Goal: Use online tool/utility: Utilize a website feature to perform a specific function

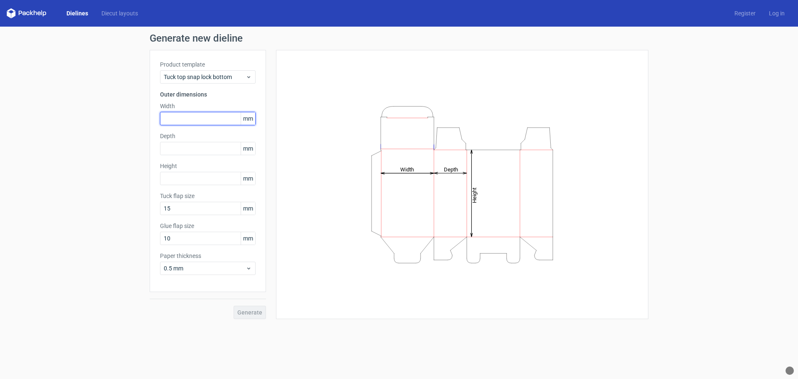
click at [199, 118] on input "text" at bounding box center [208, 118] width 96 height 13
type input "95"
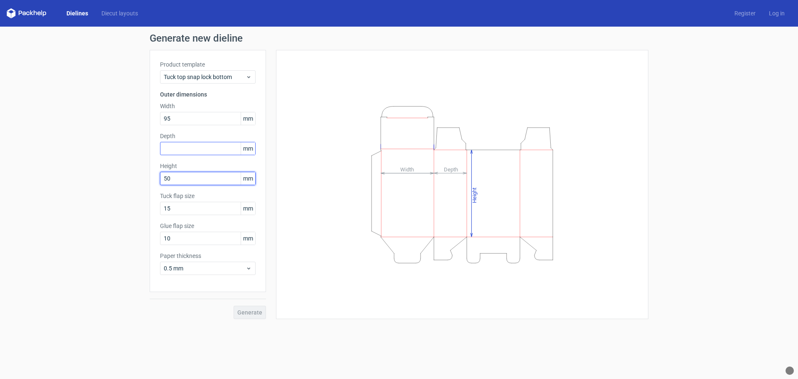
type input "50"
click at [211, 152] on input "text" at bounding box center [208, 148] width 96 height 13
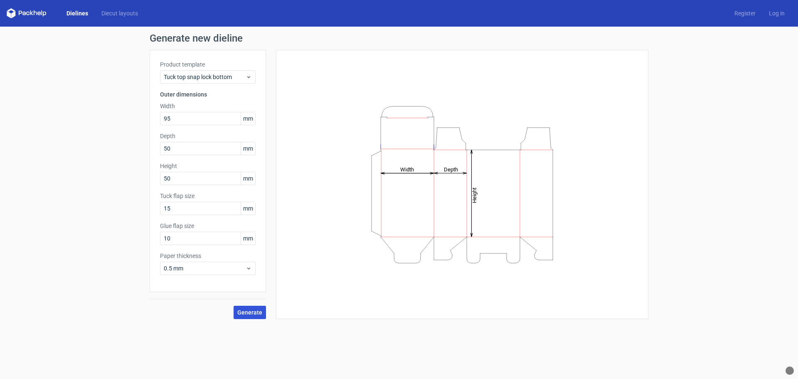
click at [259, 311] on span "Generate" at bounding box center [249, 312] width 25 height 6
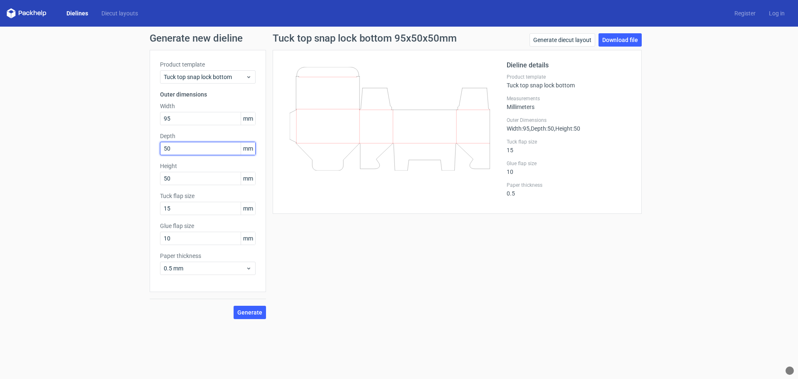
drag, startPoint x: 176, startPoint y: 145, endPoint x: 161, endPoint y: 148, distance: 15.2
click at [161, 148] on input "50" at bounding box center [208, 148] width 96 height 13
type input "95"
click at [252, 313] on span "Generate" at bounding box center [249, 312] width 25 height 6
drag, startPoint x: 176, startPoint y: 209, endPoint x: 163, endPoint y: 210, distance: 12.9
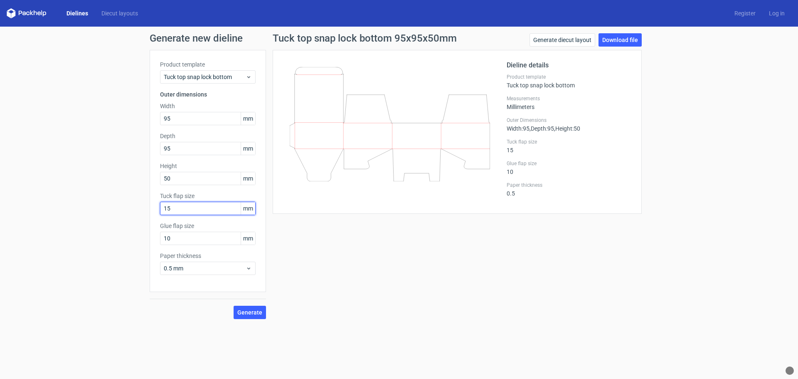
click at [163, 210] on input "15" at bounding box center [208, 208] width 96 height 13
click at [192, 181] on input "50" at bounding box center [208, 178] width 96 height 13
click at [195, 240] on input "10" at bounding box center [208, 237] width 96 height 13
click at [250, 314] on span "Generate" at bounding box center [249, 312] width 25 height 6
drag, startPoint x: 177, startPoint y: 209, endPoint x: 138, endPoint y: 214, distance: 39.3
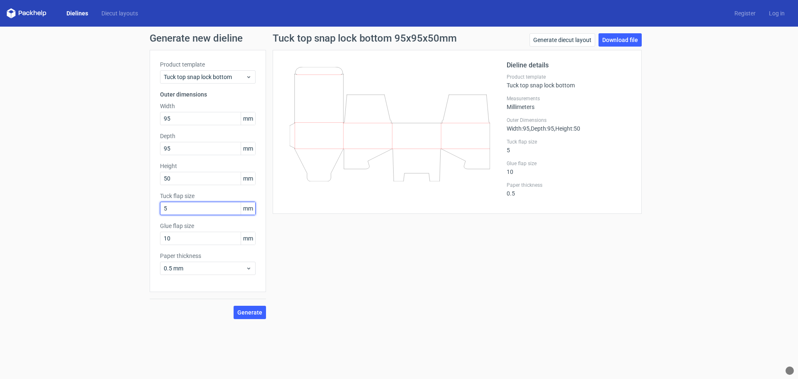
click at [138, 214] on div "Generate new dieline Product template Tuck top snap lock bottom Outer dimension…" at bounding box center [399, 176] width 798 height 299
type input "15"
click at [251, 314] on span "Generate" at bounding box center [249, 312] width 25 height 6
drag, startPoint x: 412, startPoint y: 152, endPoint x: 417, endPoint y: 131, distance: 21.4
click at [417, 131] on icon at bounding box center [390, 124] width 200 height 114
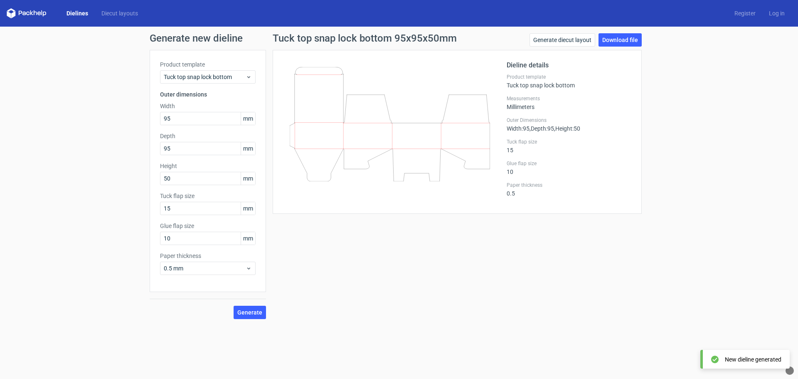
drag, startPoint x: 424, startPoint y: 138, endPoint x: 464, endPoint y: 140, distance: 40.4
click at [464, 140] on icon at bounding box center [390, 124] width 200 height 114
click at [576, 42] on link "Generate diecut layout" at bounding box center [562, 39] width 66 height 13
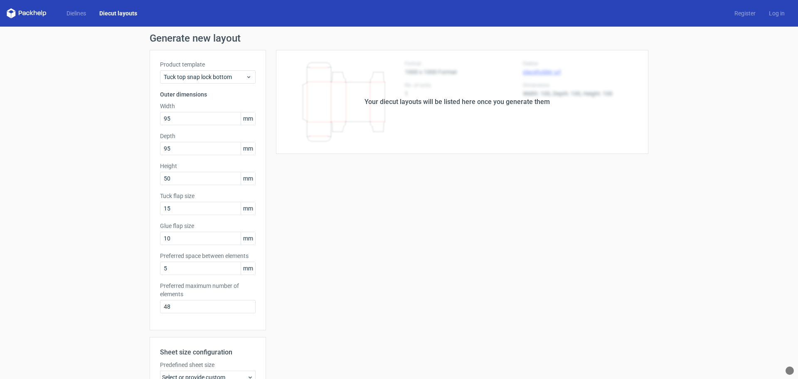
click at [492, 97] on div "Your diecut layouts will be listed here once you generate them" at bounding box center [456, 102] width 185 height 10
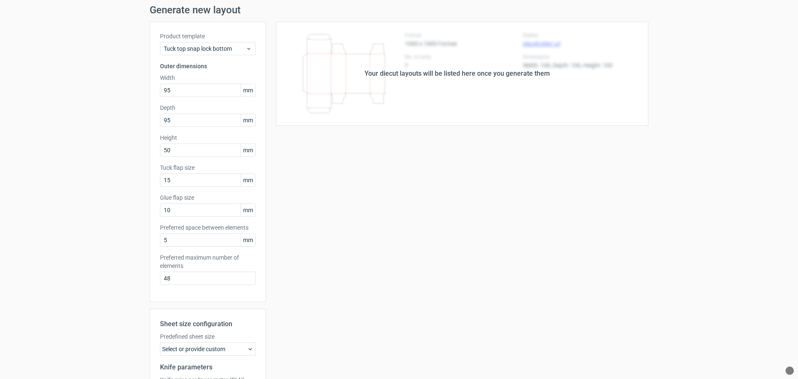
scroll to position [129, 0]
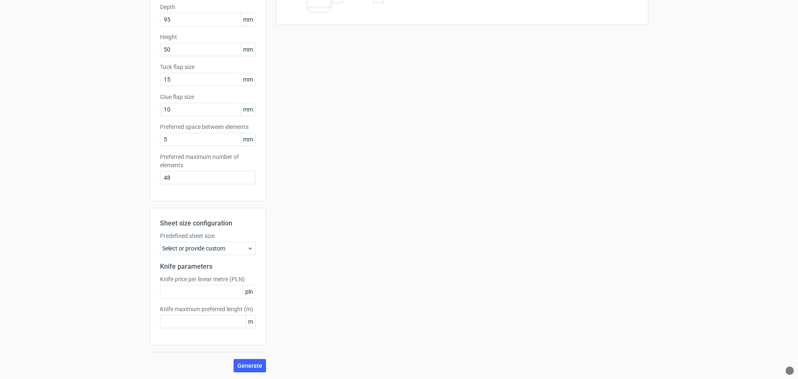
click at [249, 249] on icon at bounding box center [250, 248] width 7 height 7
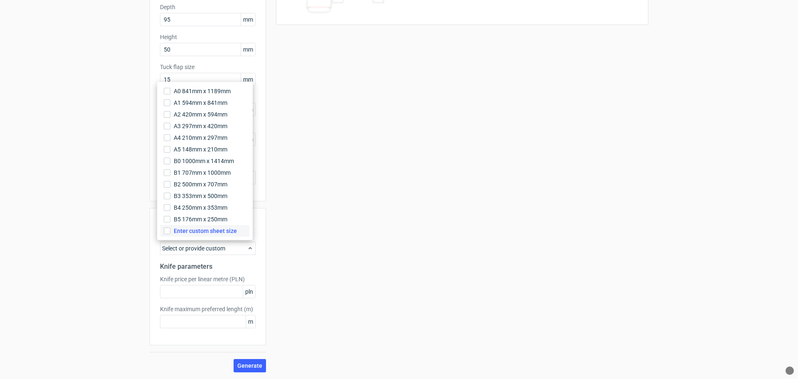
click at [220, 230] on span "Enter custom sheet size" at bounding box center [205, 231] width 63 height 8
click at [170, 230] on input "Enter custom sheet size" at bounding box center [167, 230] width 7 height 7
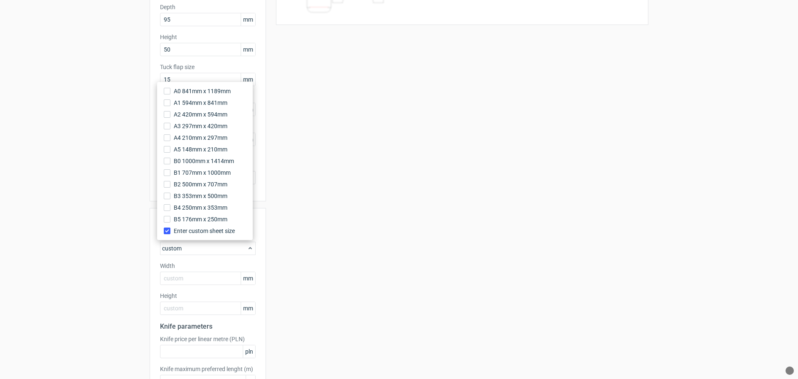
click at [367, 248] on div "Your diecut layouts will be listed here once you generate them Height Depth Wid…" at bounding box center [457, 176] width 382 height 511
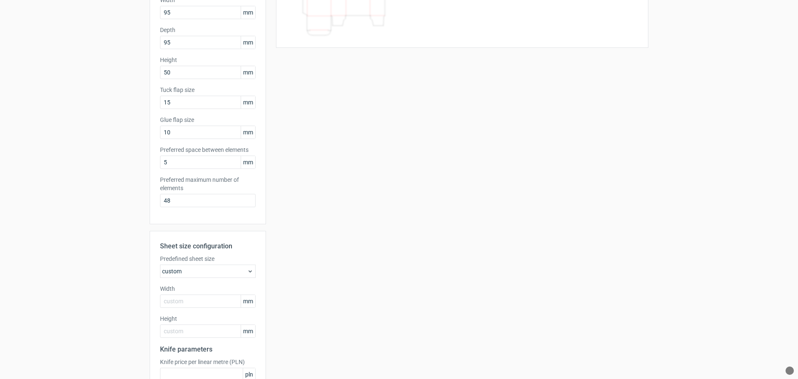
scroll to position [0, 0]
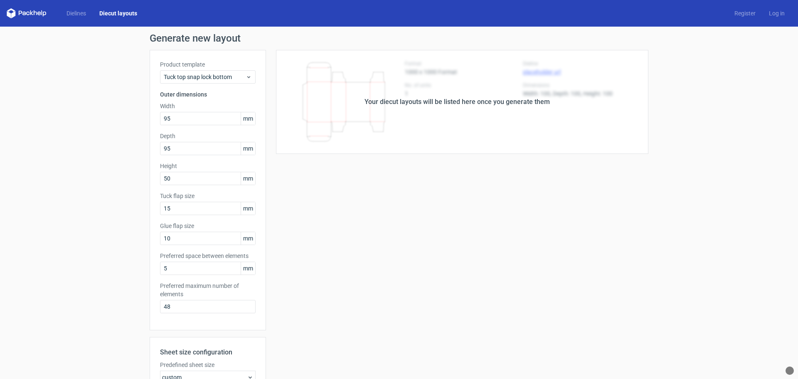
click at [442, 196] on div "Your diecut layouts will be listed here once you generate them Height Depth Wid…" at bounding box center [457, 305] width 382 height 511
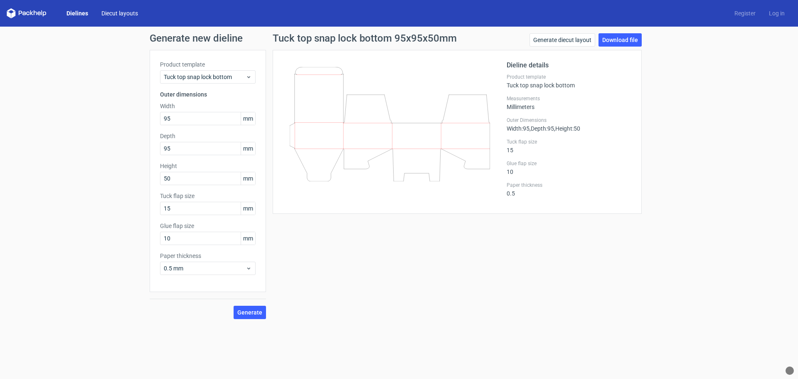
click at [118, 15] on link "Diecut layouts" at bounding box center [120, 13] width 50 height 8
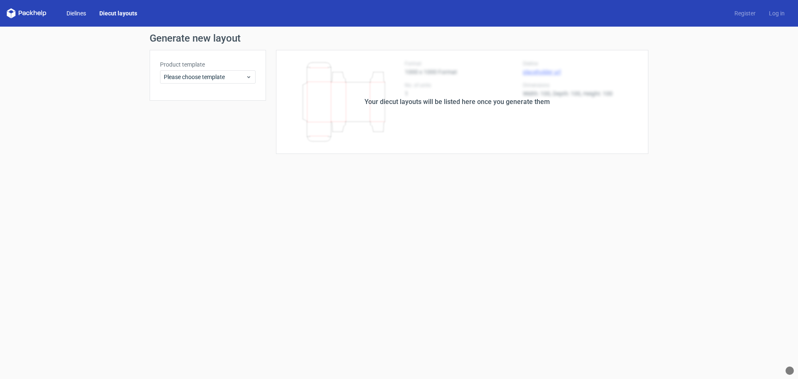
click at [80, 13] on link "Dielines" at bounding box center [76, 13] width 33 height 8
